Goal: Leave review/rating: Leave review/rating

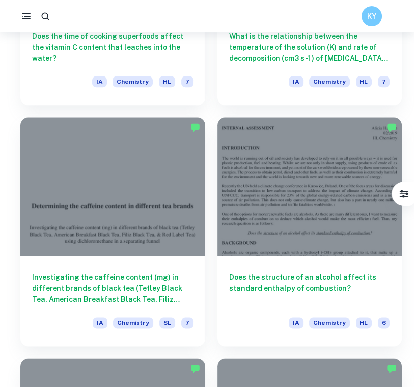
scroll to position [938, 0]
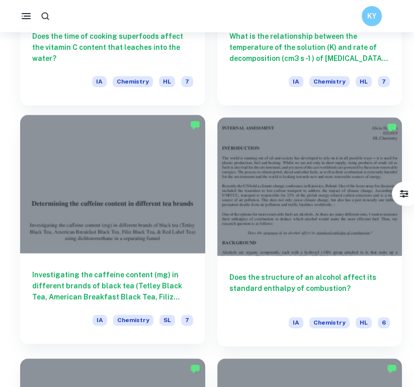
click at [161, 240] on div at bounding box center [112, 184] width 185 height 139
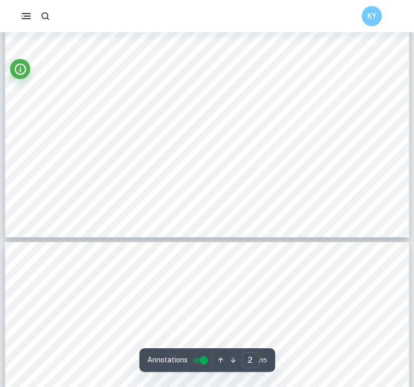
type input "3"
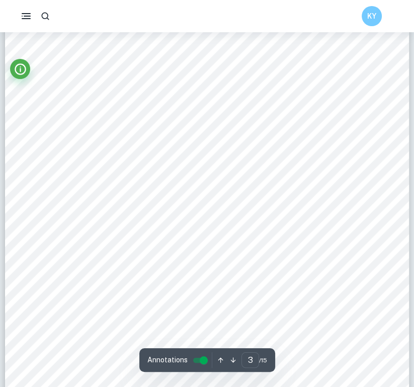
scroll to position [1198, 0]
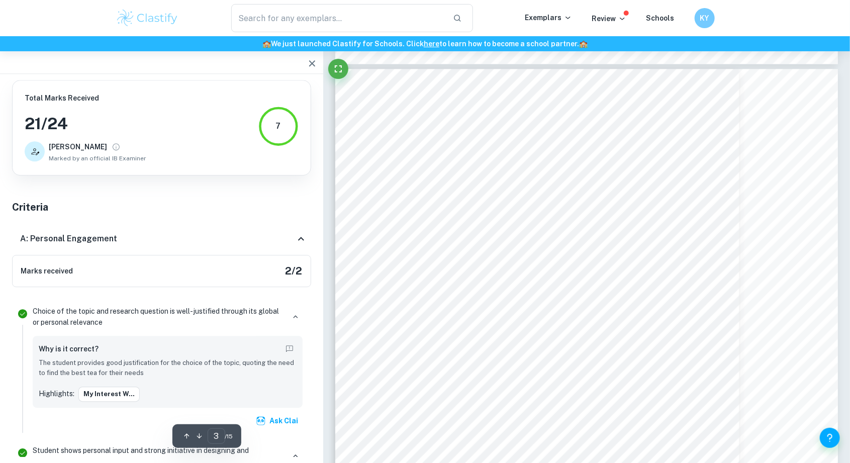
scroll to position [1311, 0]
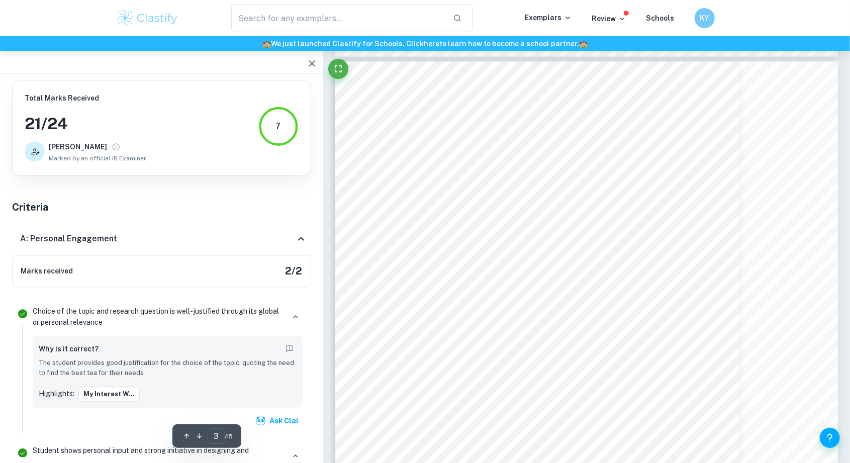
click at [359, 67] on div at bounding box center [205, 62] width 306 height 12
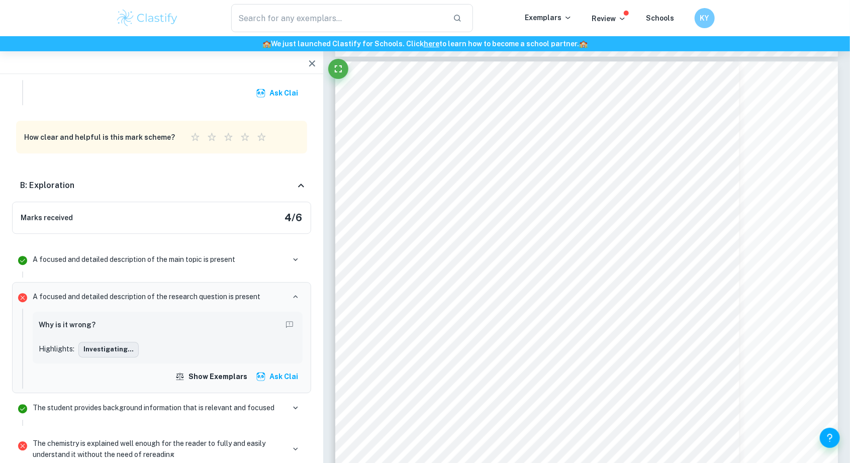
click at [109, 255] on button "Investigating..." at bounding box center [108, 349] width 60 height 15
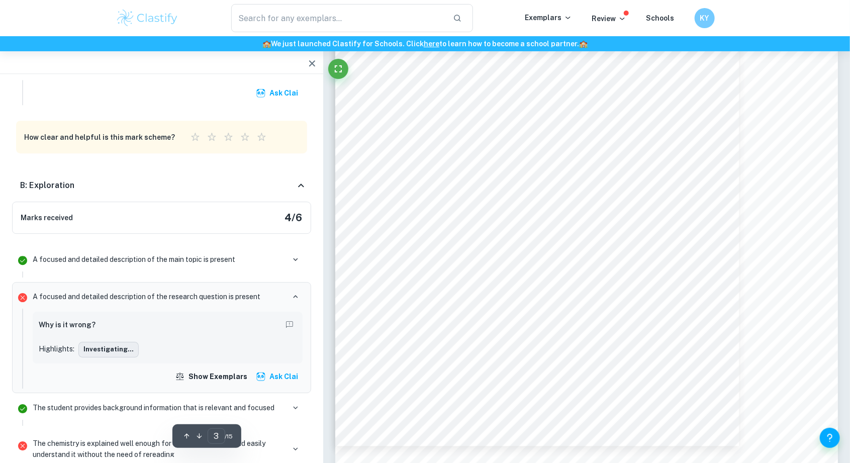
scroll to position [1459, 0]
click at [223, 255] on div "Why is it wrong? Highlights: Investigating..." at bounding box center [168, 337] width 258 height 39
click at [213, 255] on div "Investigating..." at bounding box center [187, 349] width 218 height 15
click at [212, 255] on div "Investigating..." at bounding box center [187, 349] width 218 height 15
click at [212, 255] on div "Why is it wrong? Highlights: Investigating..." at bounding box center [168, 337] width 270 height 51
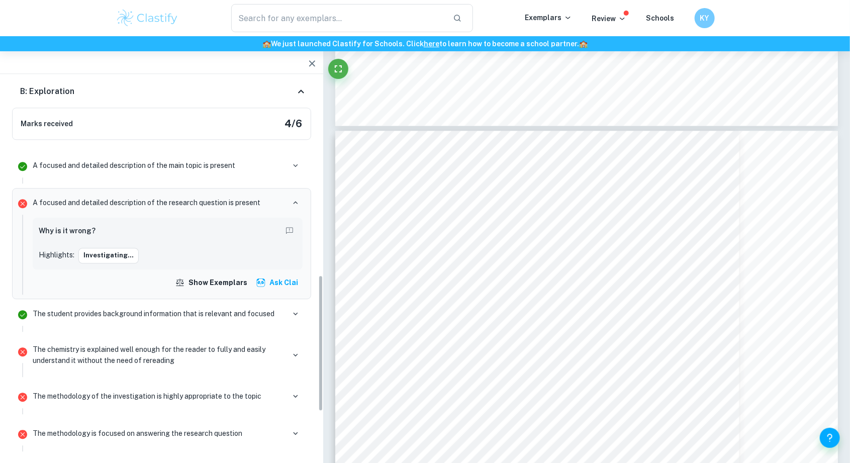
scroll to position [620, 0]
click at [43, 255] on p "The chemistry is explained well enough for the reader to fully and easily under…" at bounding box center [159, 354] width 252 height 22
click at [63, 255] on p "The chemistry is explained well enough for the reader to fully and easily under…" at bounding box center [159, 354] width 252 height 22
click at [71, 255] on p "The chemistry is explained well enough for the reader to fully and easily under…" at bounding box center [159, 354] width 252 height 22
click at [294, 255] on button "button" at bounding box center [296, 354] width 14 height 14
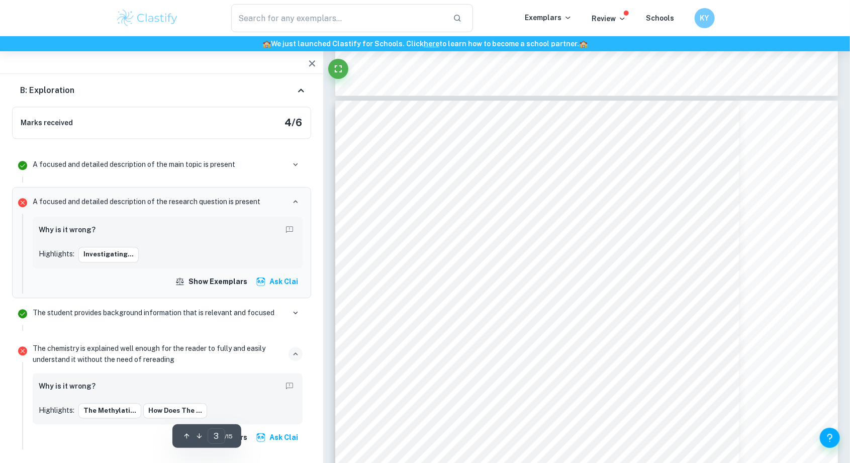
type input "chemistry"
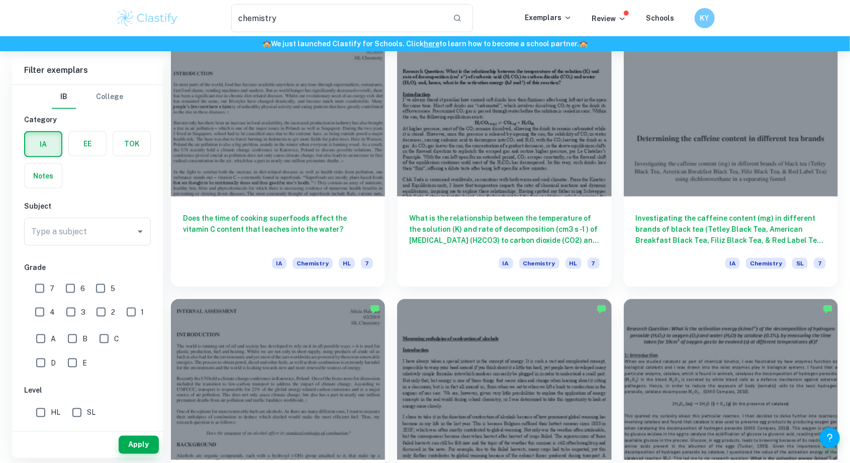
scroll to position [604, 0]
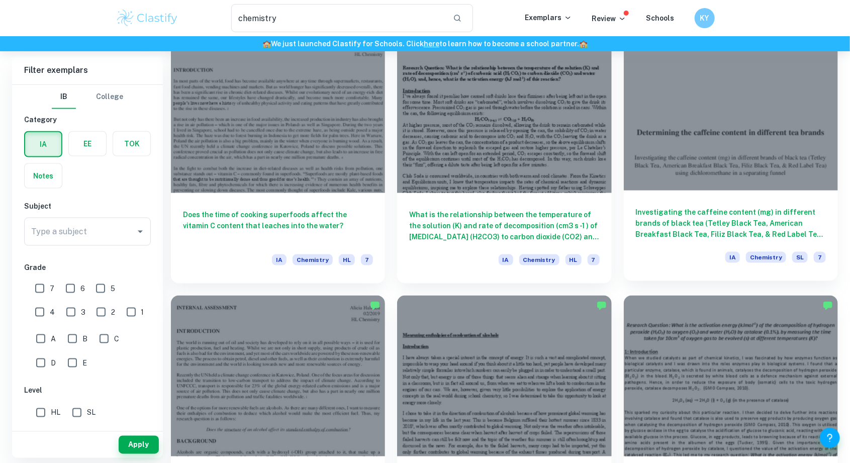
click at [412, 159] on div at bounding box center [731, 110] width 214 height 161
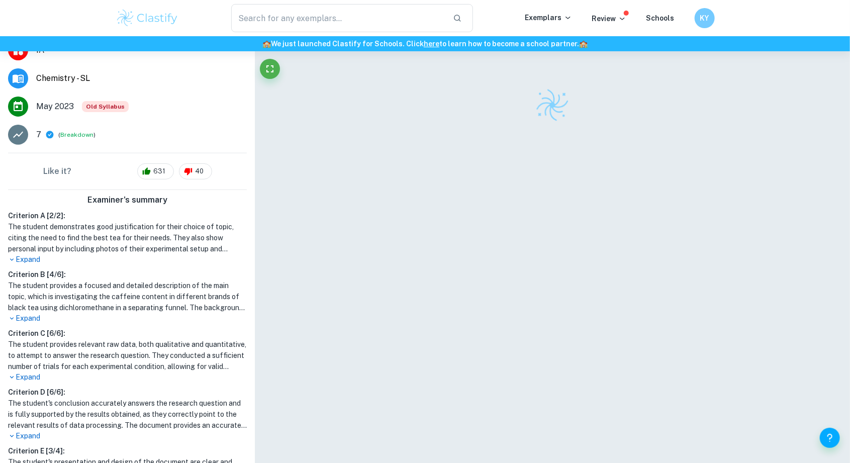
scroll to position [21, 0]
click at [22, 254] on p "Expand" at bounding box center [127, 259] width 239 height 11
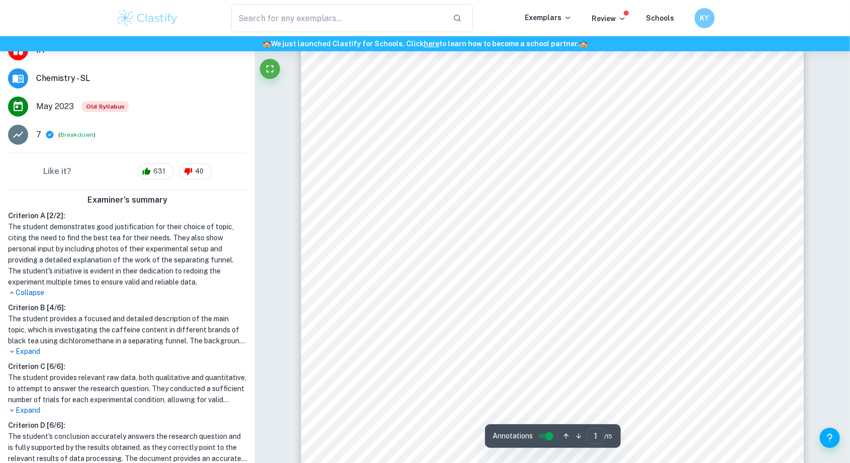
click at [112, 234] on h1 "The student demonstrates good justification for their choice of topic, citing t…" at bounding box center [127, 254] width 239 height 66
click at [144, 255] on h1 "The student demonstrates good justification for their choice of topic, citing t…" at bounding box center [127, 254] width 239 height 66
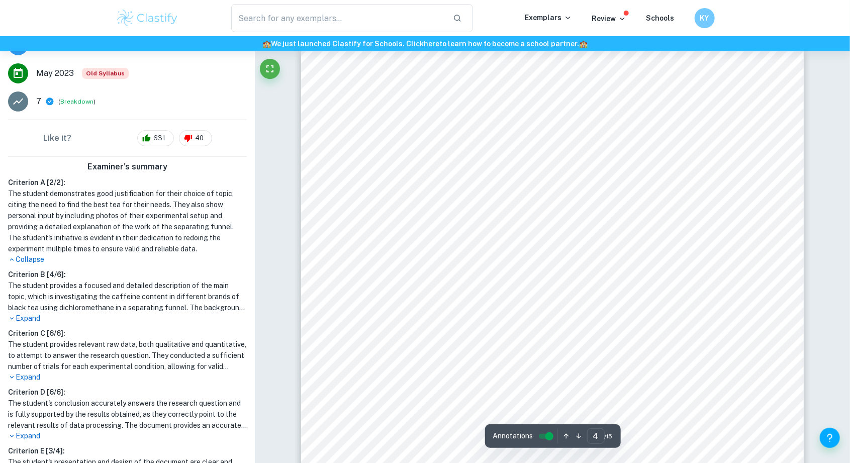
scroll to position [2062, 0]
type input "3"
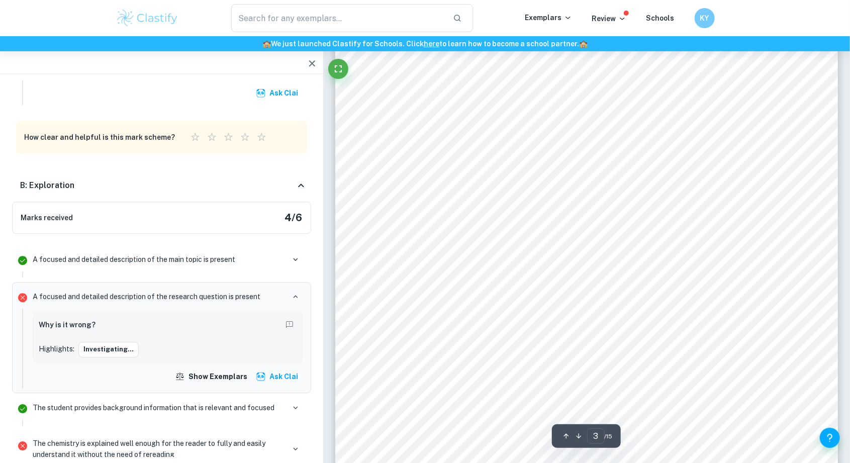
scroll to position [1395, 0]
click at [282, 255] on button "Ask Clai" at bounding box center [278, 377] width 49 height 18
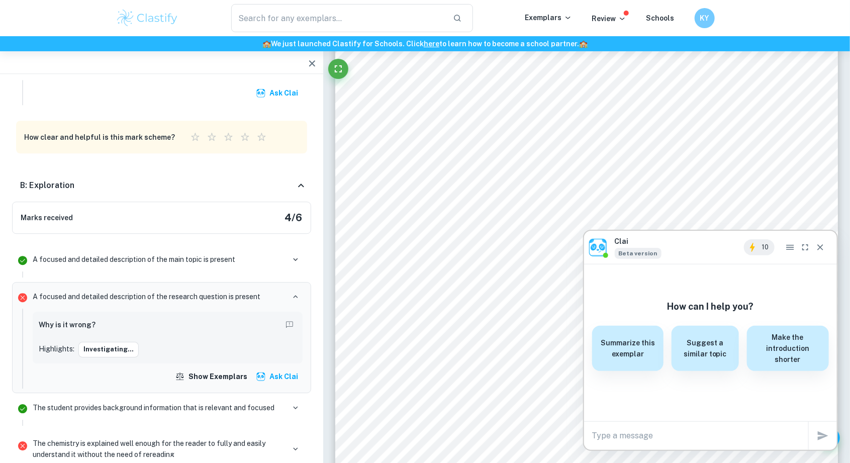
click at [412, 252] on icon "Close" at bounding box center [821, 247] width 10 height 10
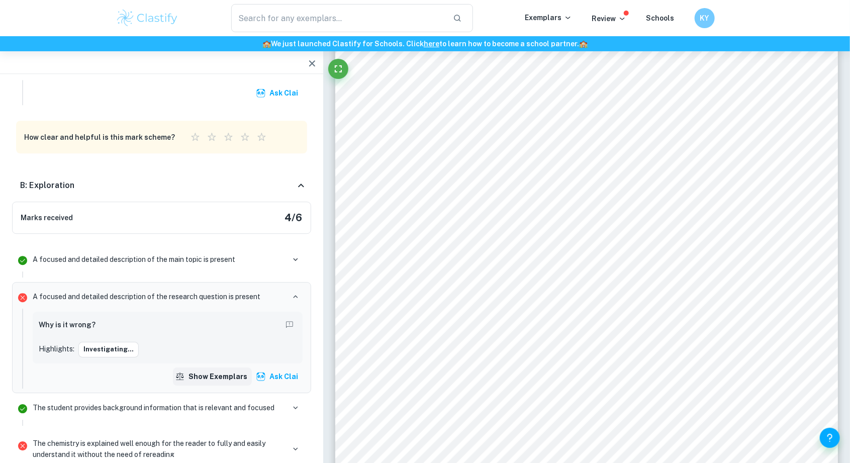
click at [211, 255] on button "Show exemplars" at bounding box center [212, 377] width 79 height 18
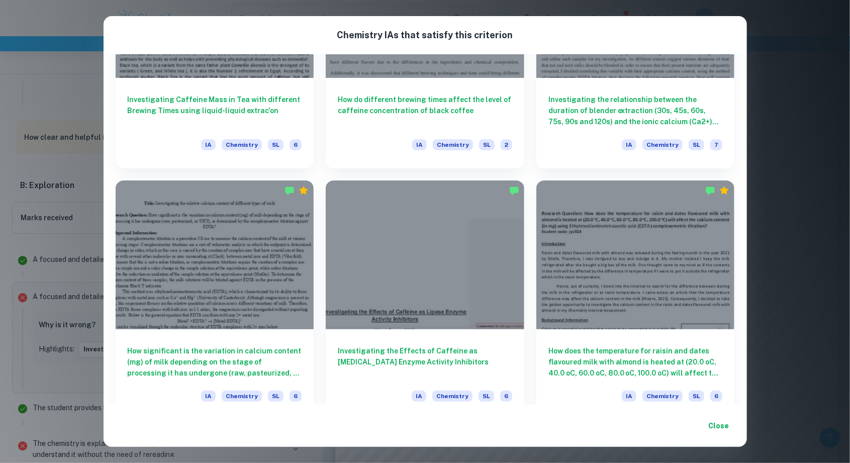
scroll to position [0, 0]
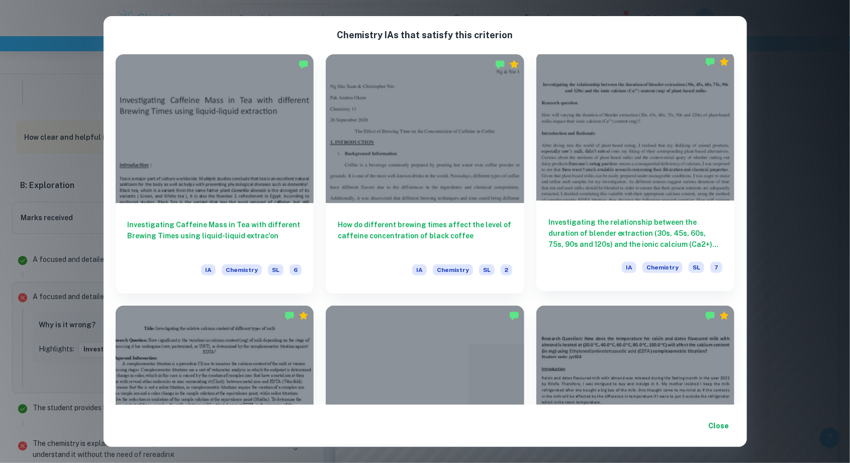
click at [412, 221] on h6 "Investigating the relationship between the duration of blender extraction (30s,…" at bounding box center [636, 233] width 174 height 33
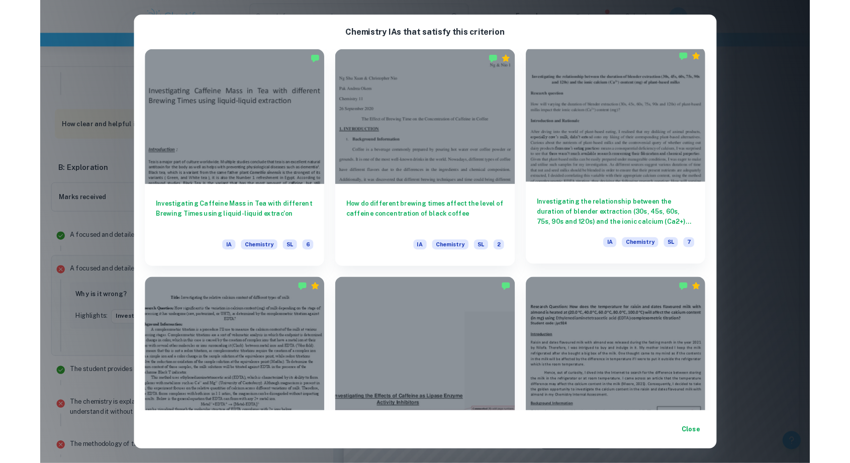
scroll to position [1444, 0]
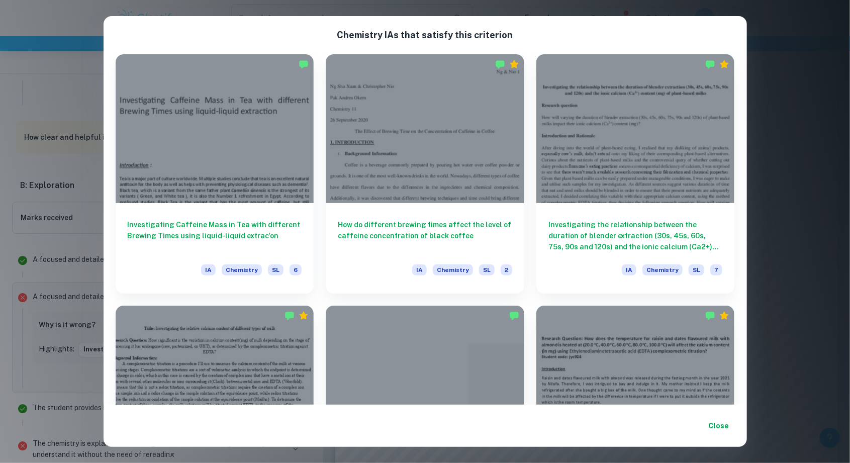
click at [412, 255] on button "Close" at bounding box center [719, 426] width 32 height 18
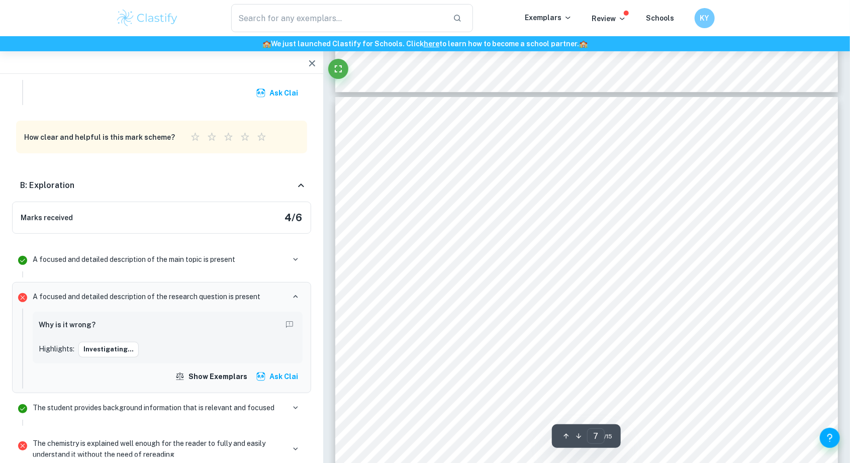
scroll to position [3979, 0]
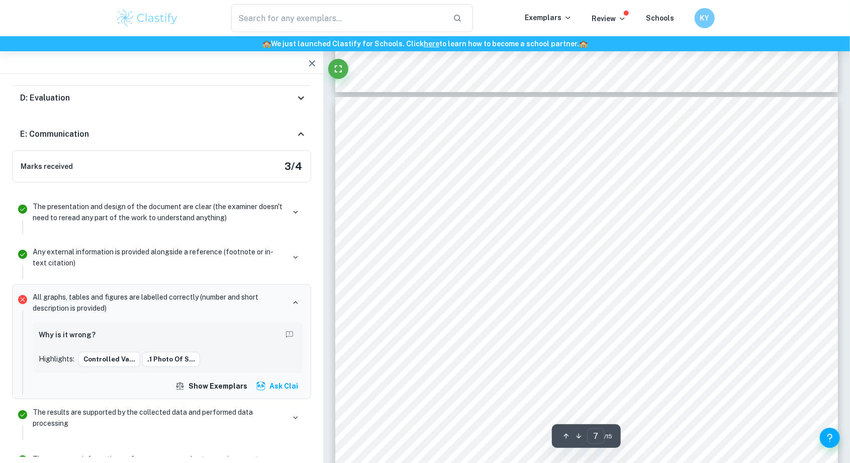
click at [412, 163] on div at bounding box center [449, 161] width 70 height 11
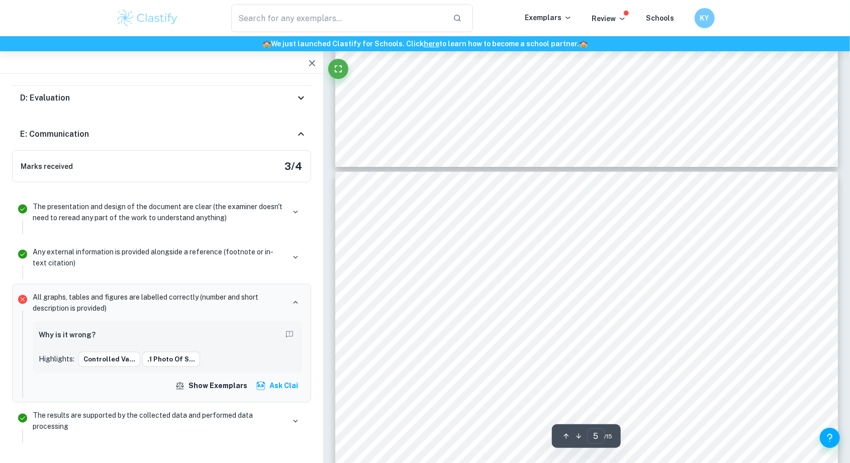
scroll to position [2589, 0]
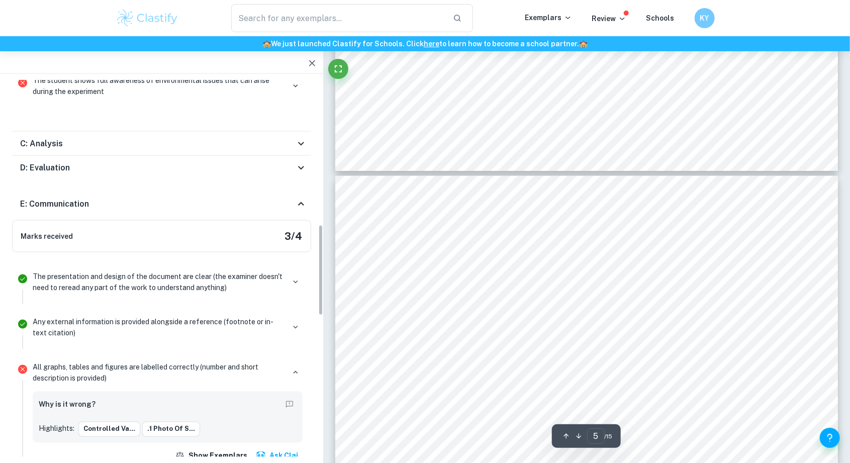
scroll to position [676, 0]
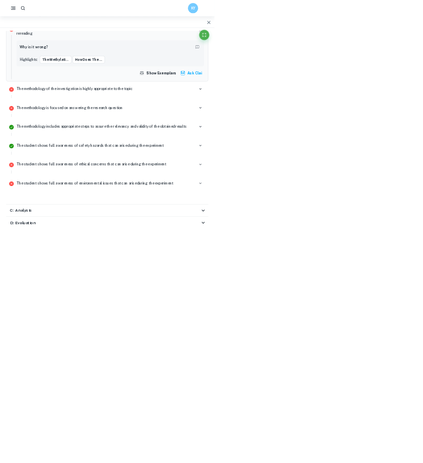
scroll to position [114, 0]
type input "1"
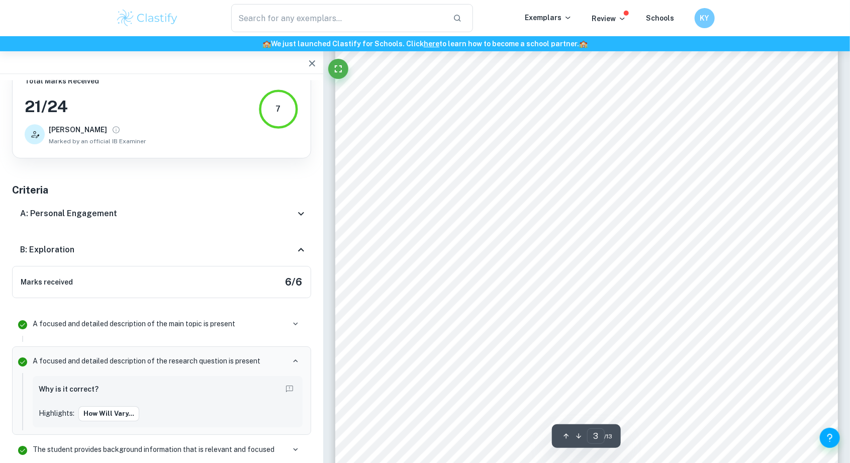
scroll to position [1392, 0]
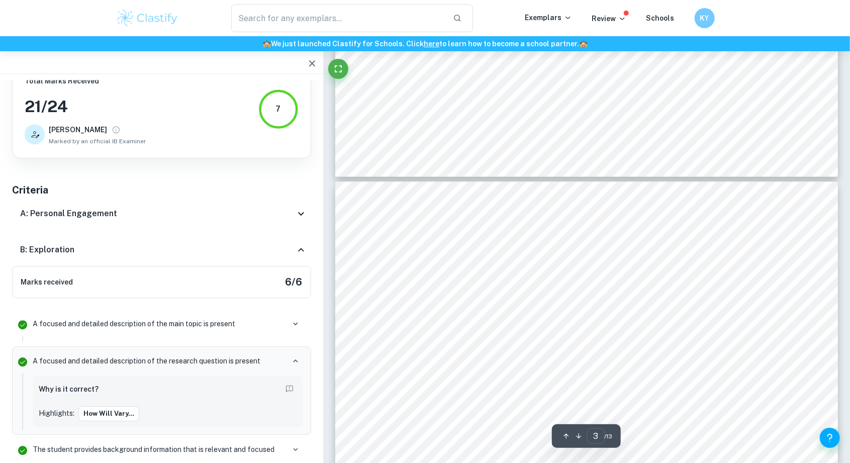
click at [694, 256] on div at bounding box center [652, 249] width 240 height 13
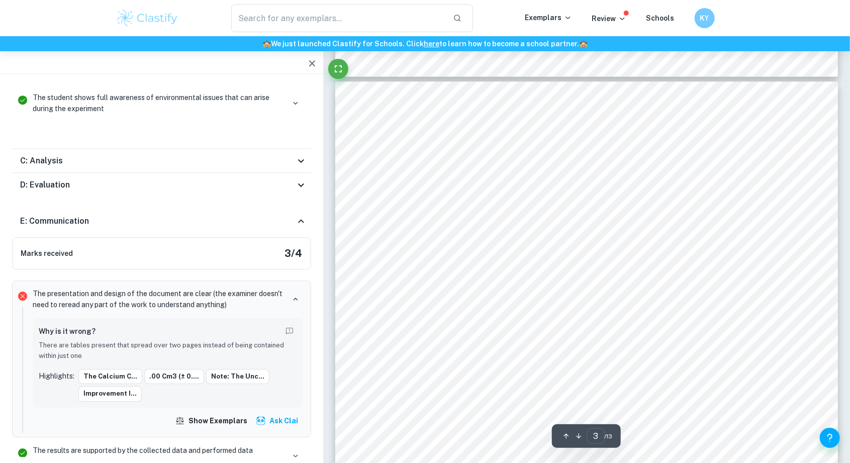
scroll to position [1544, 0]
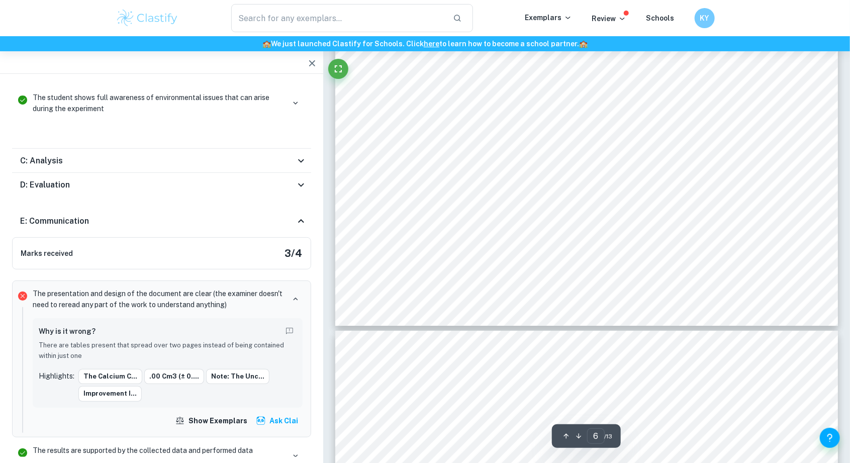
type input "7"
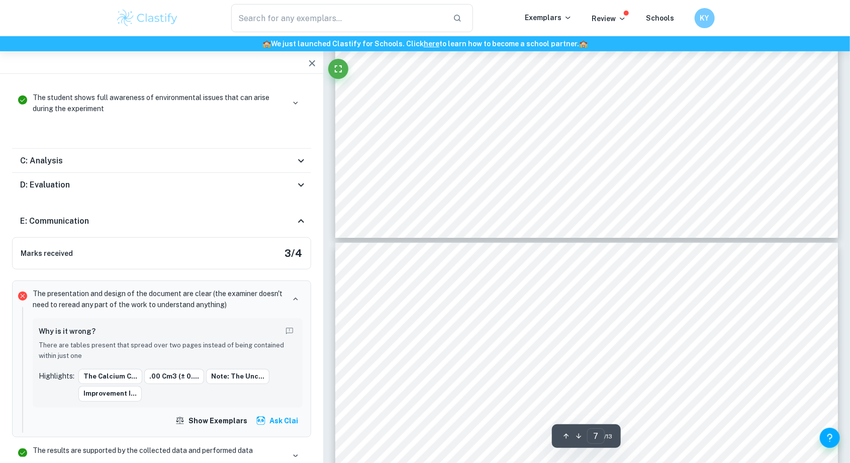
scroll to position [4183, 0]
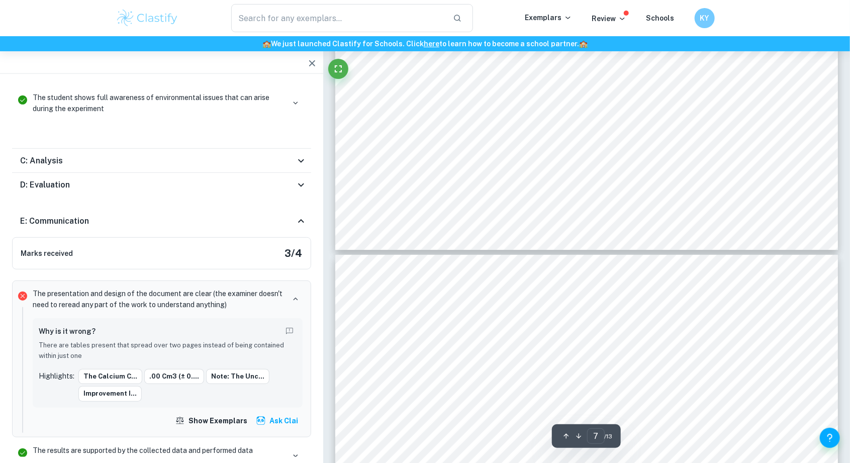
click at [688, 330] on div at bounding box center [635, 324] width 276 height 12
click at [692, 328] on div at bounding box center [635, 334] width 276 height 13
click at [691, 324] on div at bounding box center [635, 324] width 276 height 12
click at [690, 325] on div at bounding box center [635, 324] width 276 height 12
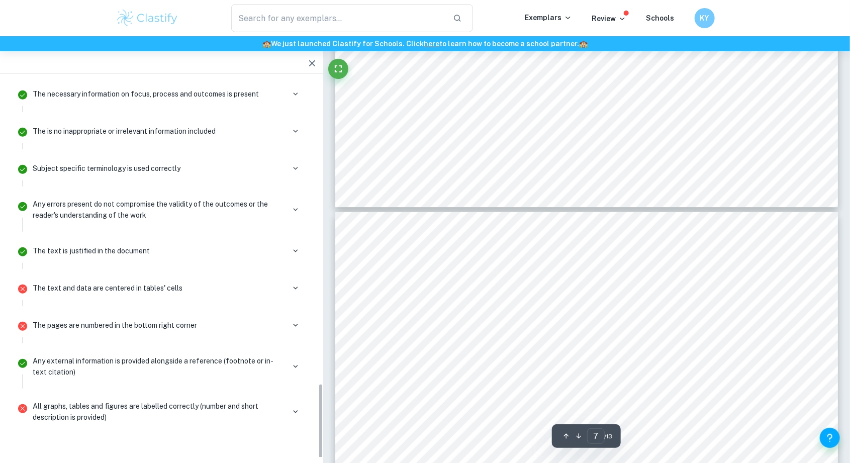
scroll to position [4225, 0]
click at [289, 281] on button "button" at bounding box center [296, 288] width 14 height 14
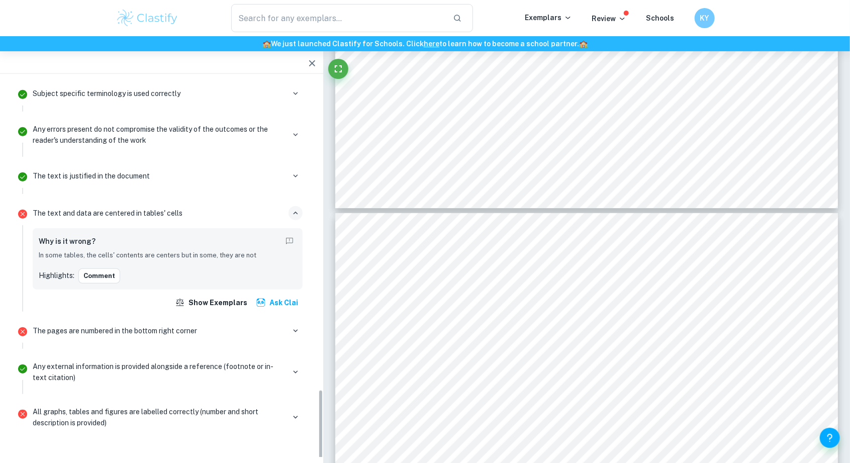
scroll to position [1147, 0]
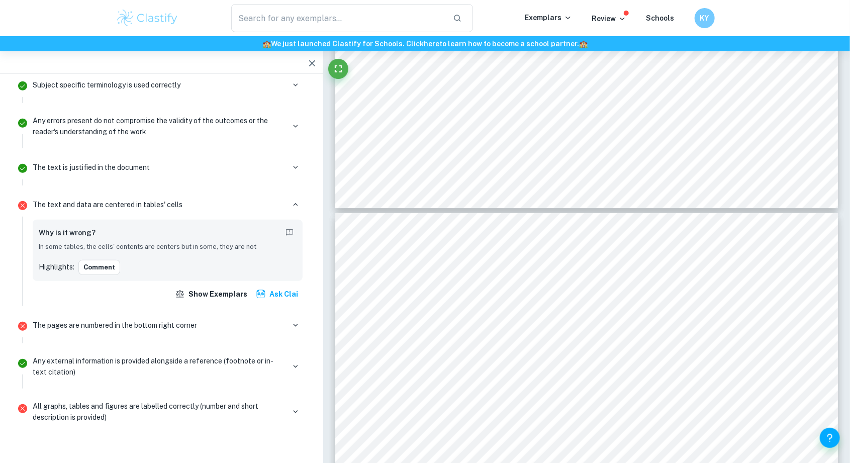
click at [261, 401] on p "All graphs, tables and figures are labelled correctly (number and short descrip…" at bounding box center [159, 412] width 252 height 22
click at [268, 411] on div "All graphs, tables and figures are labelled correctly (number and short descrip…" at bounding box center [168, 416] width 278 height 36
click at [258, 404] on p "All graphs, tables and figures are labelled correctly (number and short descrip…" at bounding box center [159, 412] width 252 height 22
click at [281, 401] on p "All graphs, tables and figures are labelled correctly (number and short descrip…" at bounding box center [159, 412] width 252 height 22
click at [289, 405] on div at bounding box center [296, 412] width 14 height 14
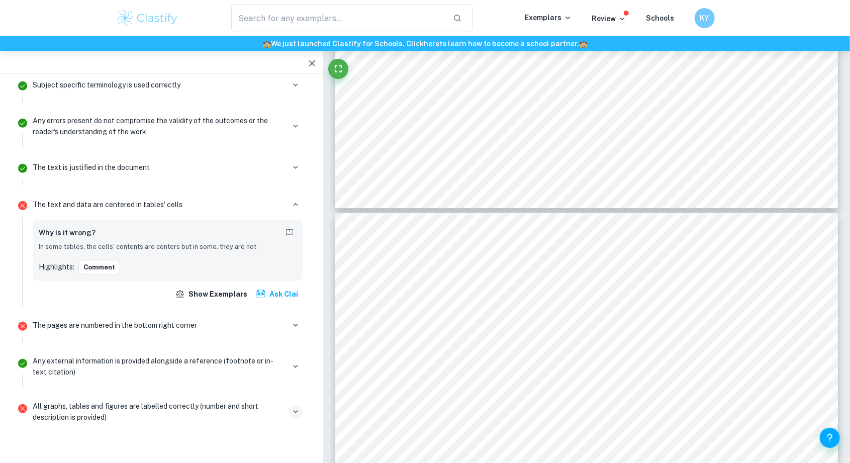
click at [291, 405] on button "button" at bounding box center [296, 412] width 14 height 14
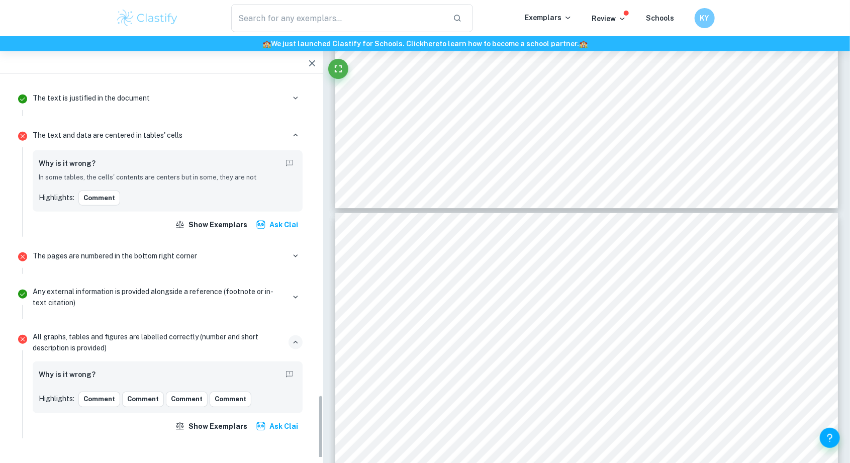
scroll to position [1220, 0]
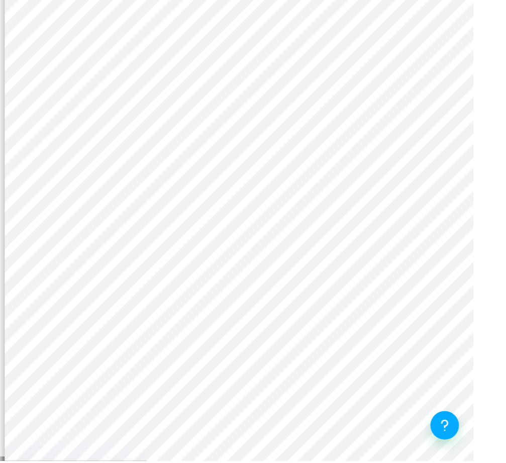
scroll to position [5211, 0]
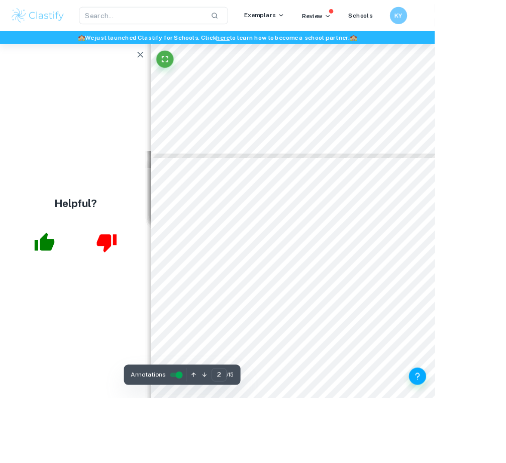
type input "1"
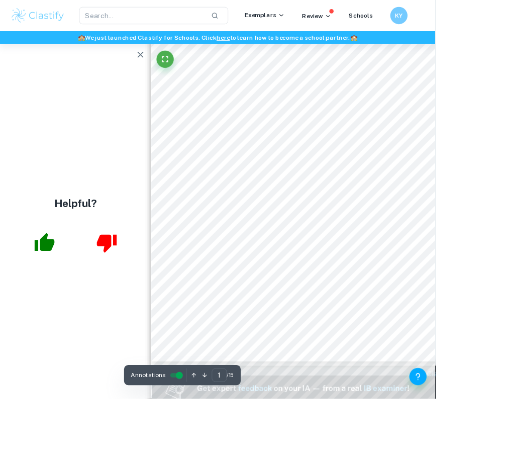
scroll to position [0, 0]
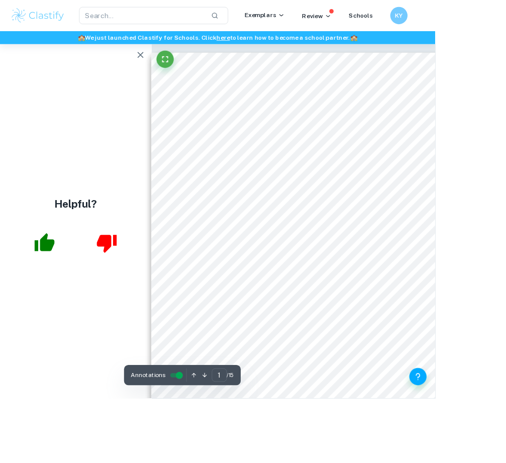
click at [164, 57] on button "button" at bounding box center [163, 64] width 20 height 20
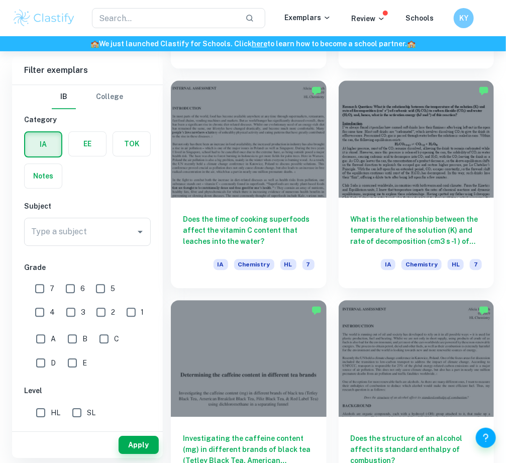
scroll to position [691, 0]
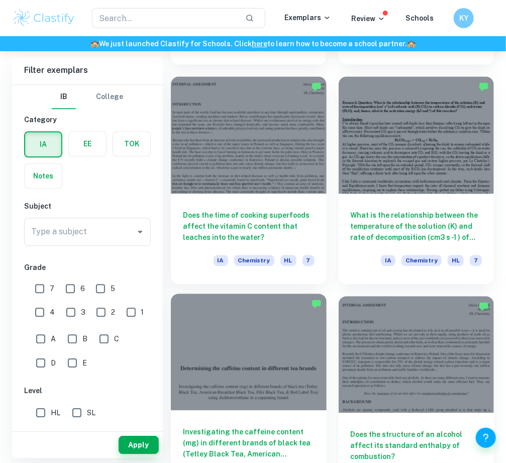
click at [296, 338] on div at bounding box center [249, 352] width 156 height 117
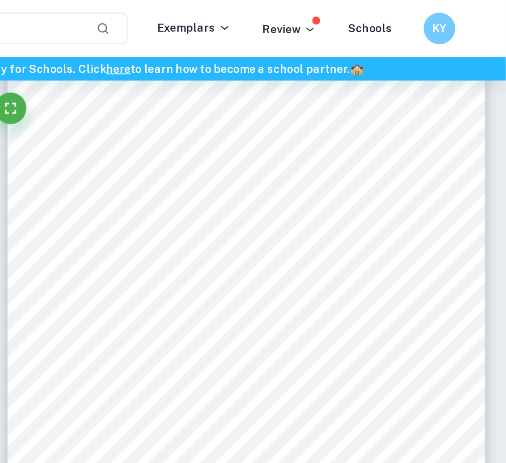
scroll to position [4866, 0]
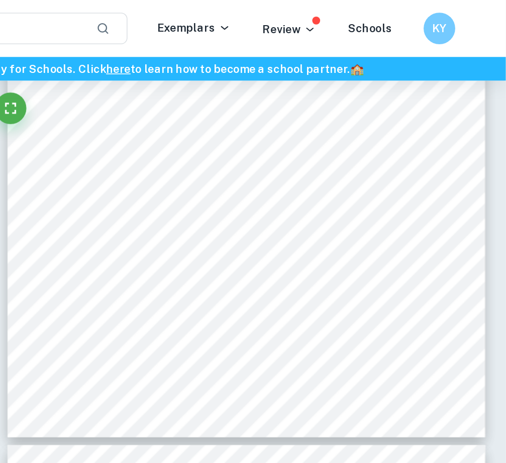
type input "12"
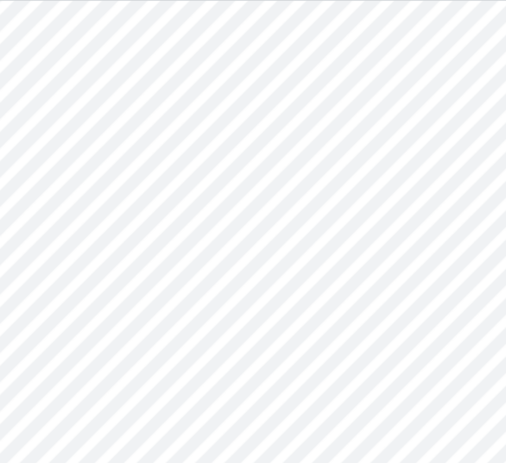
scroll to position [4367, 0]
